Goal: Navigation & Orientation: Find specific page/section

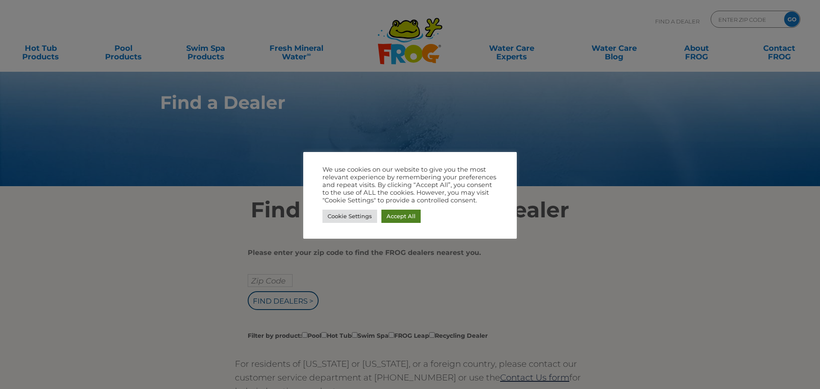
click at [390, 217] on link "Accept All" at bounding box center [401, 216] width 39 height 13
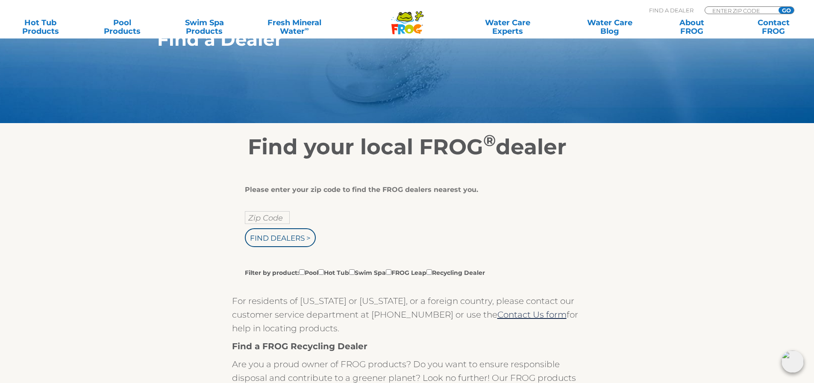
scroll to position [128, 0]
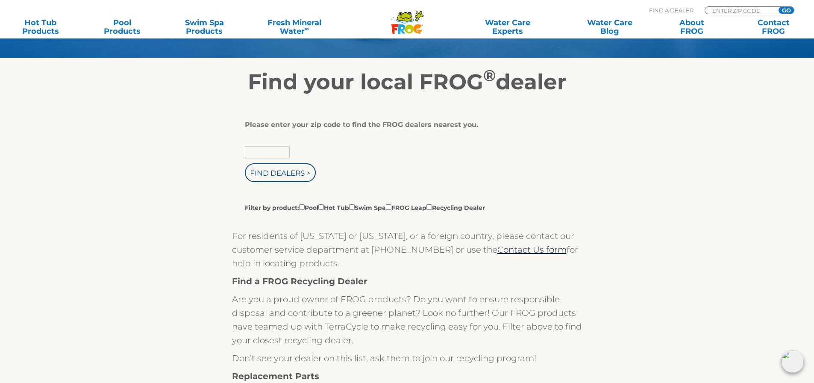
click at [262, 148] on input "text" at bounding box center [267, 152] width 45 height 13
type input "18914"
click at [245, 163] on input "Find Dealers >" at bounding box center [280, 172] width 71 height 19
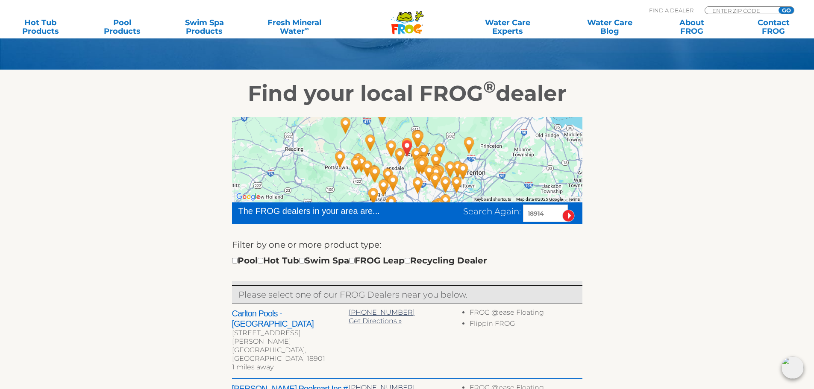
scroll to position [128, 0]
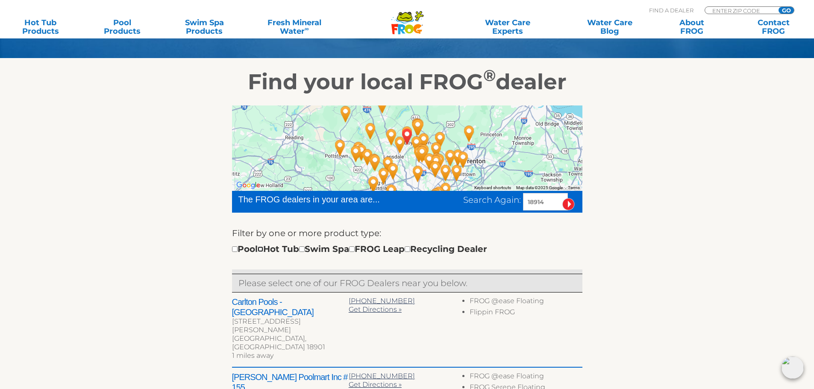
click at [263, 249] on input "checkbox" at bounding box center [261, 250] width 6 height 6
checkbox input "true"
